Goal: Complete application form

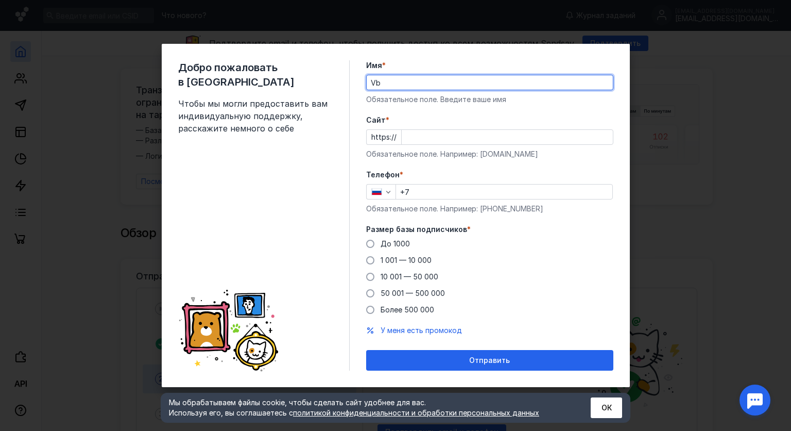
type input "V"
type input "[PERSON_NAME]"
click at [445, 135] on input "Cайт *" at bounding box center [507, 137] width 211 height 14
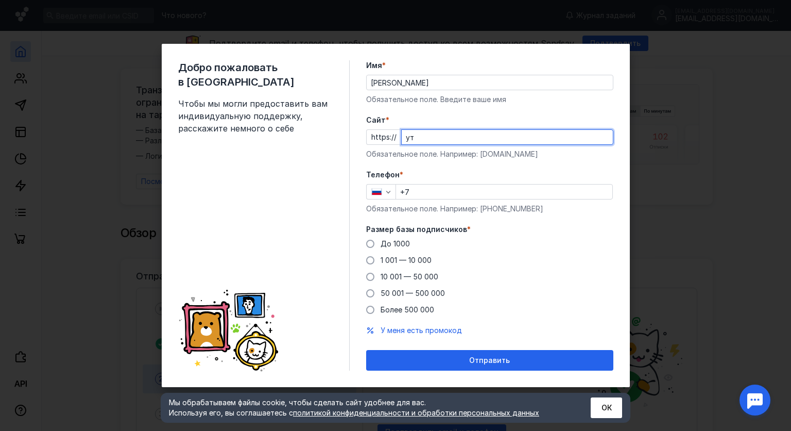
type input "у"
type input "[DOMAIN_NAME]"
click at [471, 191] on input "+7" at bounding box center [504, 191] width 216 height 14
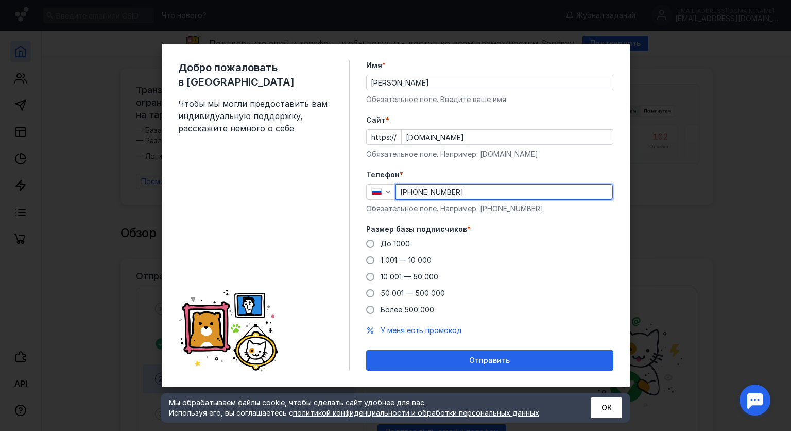
click at [684, 209] on div "Добро пожаловать в Sendsay Чтобы мы могли предоставить вам индивидуальную подде…" at bounding box center [395, 215] width 791 height 431
click at [678, 264] on div "Добро пожаловать в Sendsay Чтобы мы могли предоставить вам индивидуальную подде…" at bounding box center [395, 215] width 791 height 431
type input "[PHONE_NUMBER]"
click at [319, 233] on div "Добро пожаловать в Sendsay Чтобы мы могли предоставить вам индивидуальную подде…" at bounding box center [264, 215] width 172 height 310
click at [369, 277] on span at bounding box center [370, 277] width 8 height 8
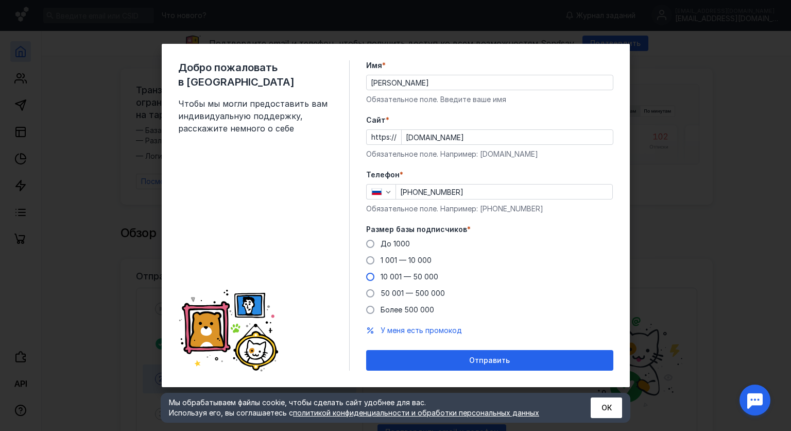
click at [0, 0] on input "10 001 — 50 000" at bounding box center [0, 0] width 0 height 0
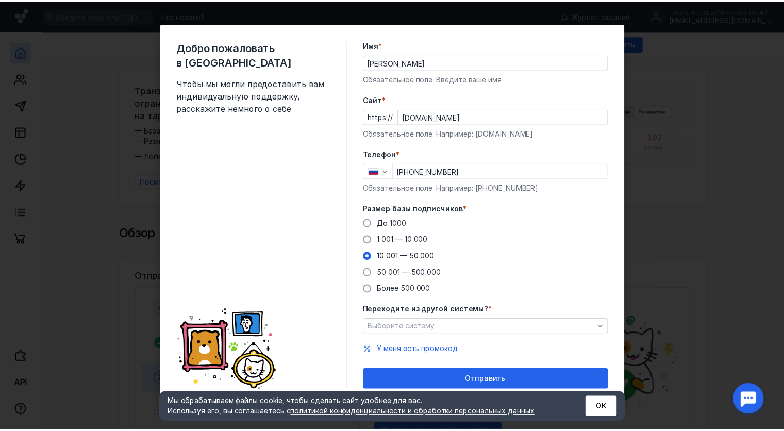
scroll to position [4, 0]
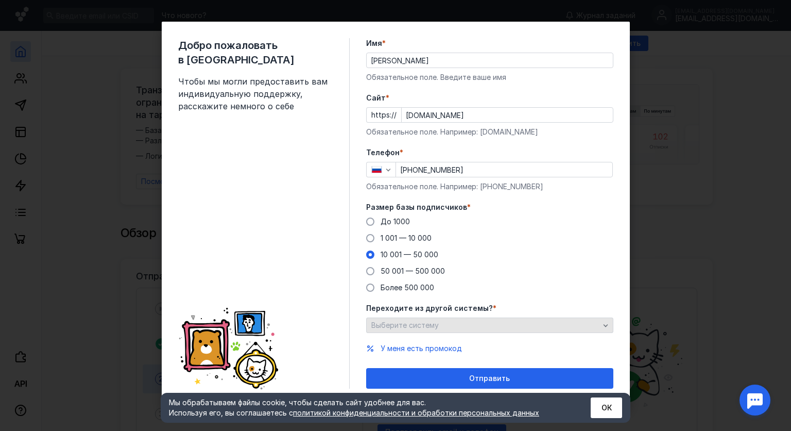
click at [482, 326] on div "Выберите систему" at bounding box center [485, 325] width 233 height 9
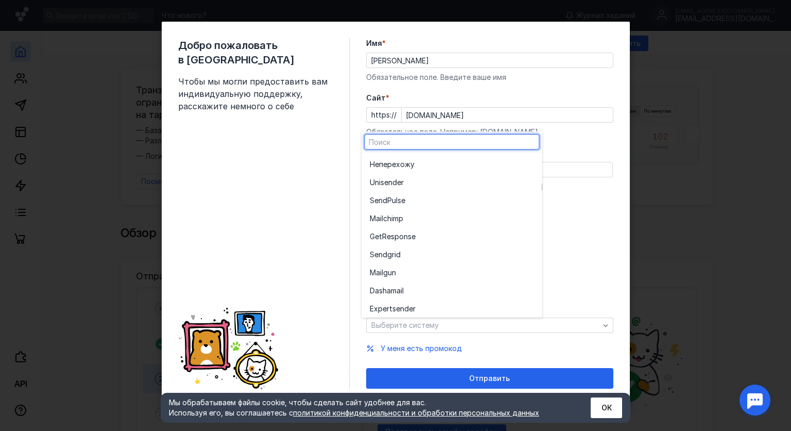
click at [679, 256] on div "Добро пожаловать в Sendsay Чтобы мы могли предоставить вам индивидуальную подде…" at bounding box center [395, 215] width 791 height 431
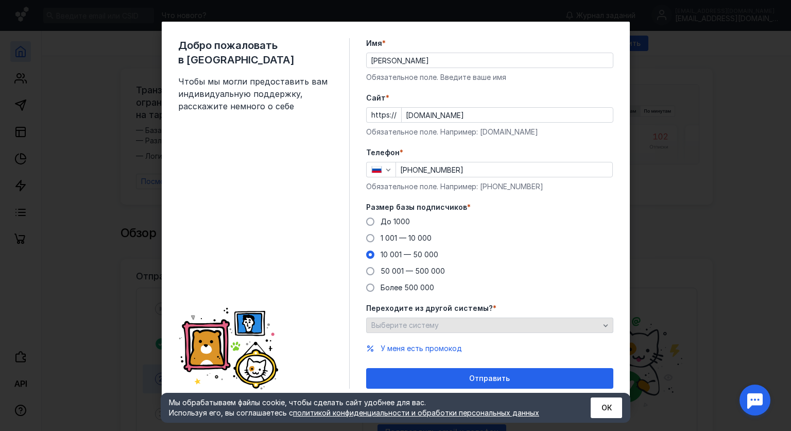
click at [533, 322] on div "Выберите систему" at bounding box center [485, 325] width 233 height 9
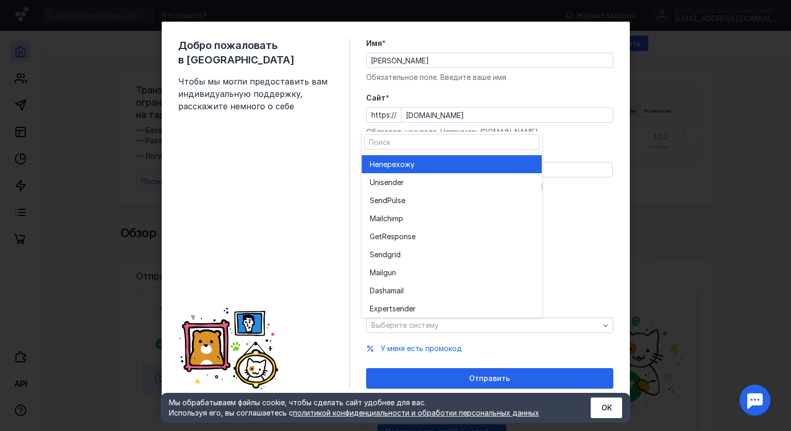
click at [395, 160] on span "перехожу" at bounding box center [397, 164] width 36 height 10
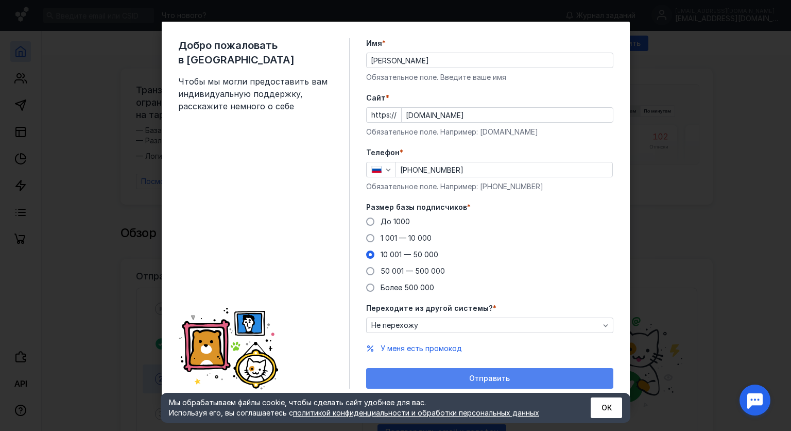
click at [451, 374] on div "Отправить" at bounding box center [489, 378] width 237 height 9
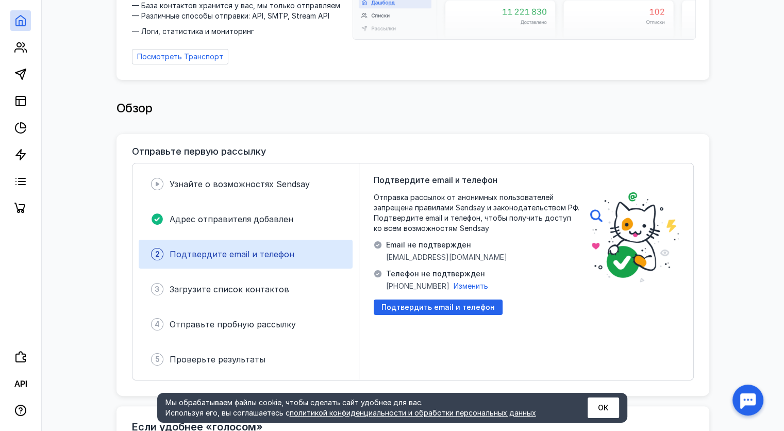
scroll to position [155, 0]
